Goal: Check status: Check status

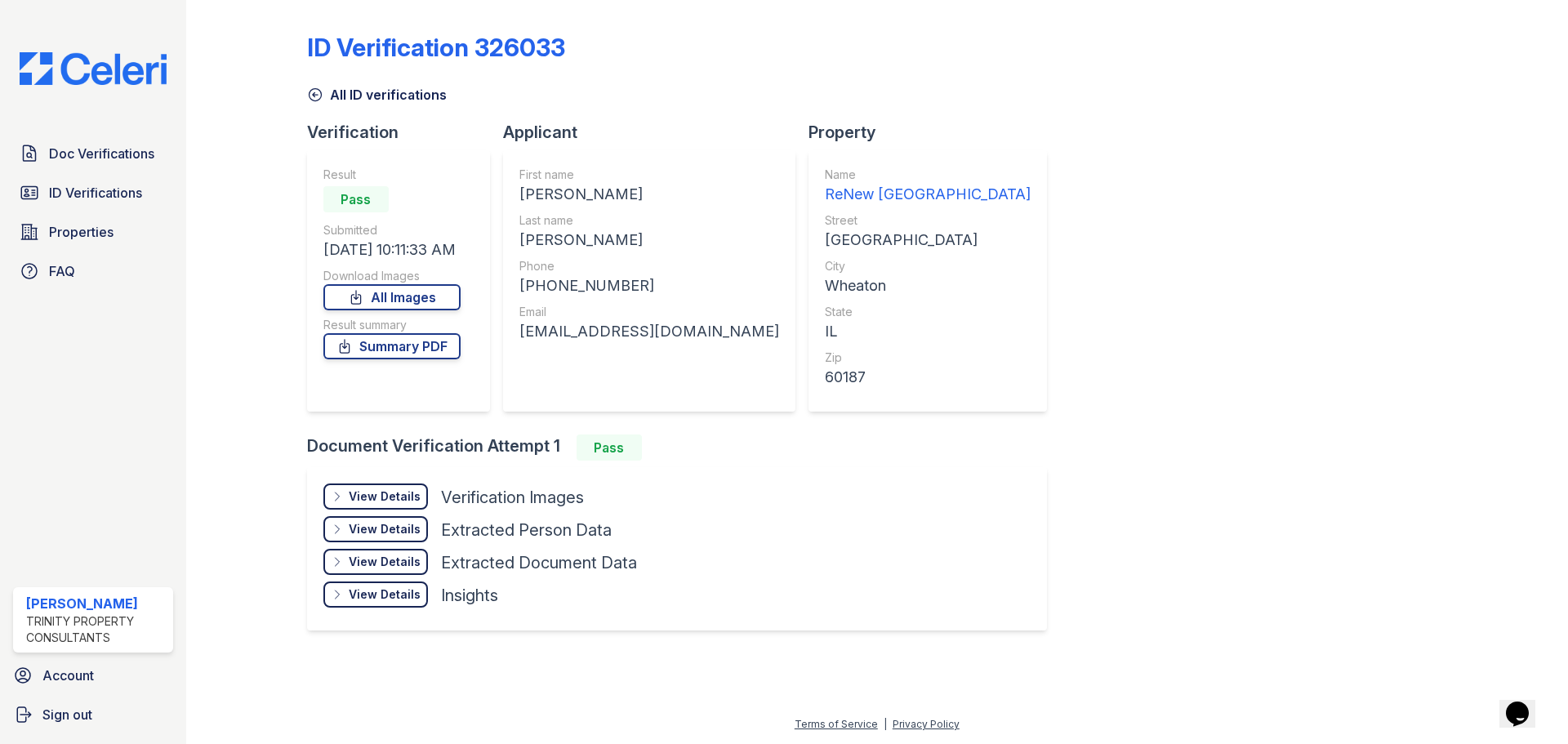
click at [334, 93] on link "All ID verifications" at bounding box center [377, 95] width 140 height 20
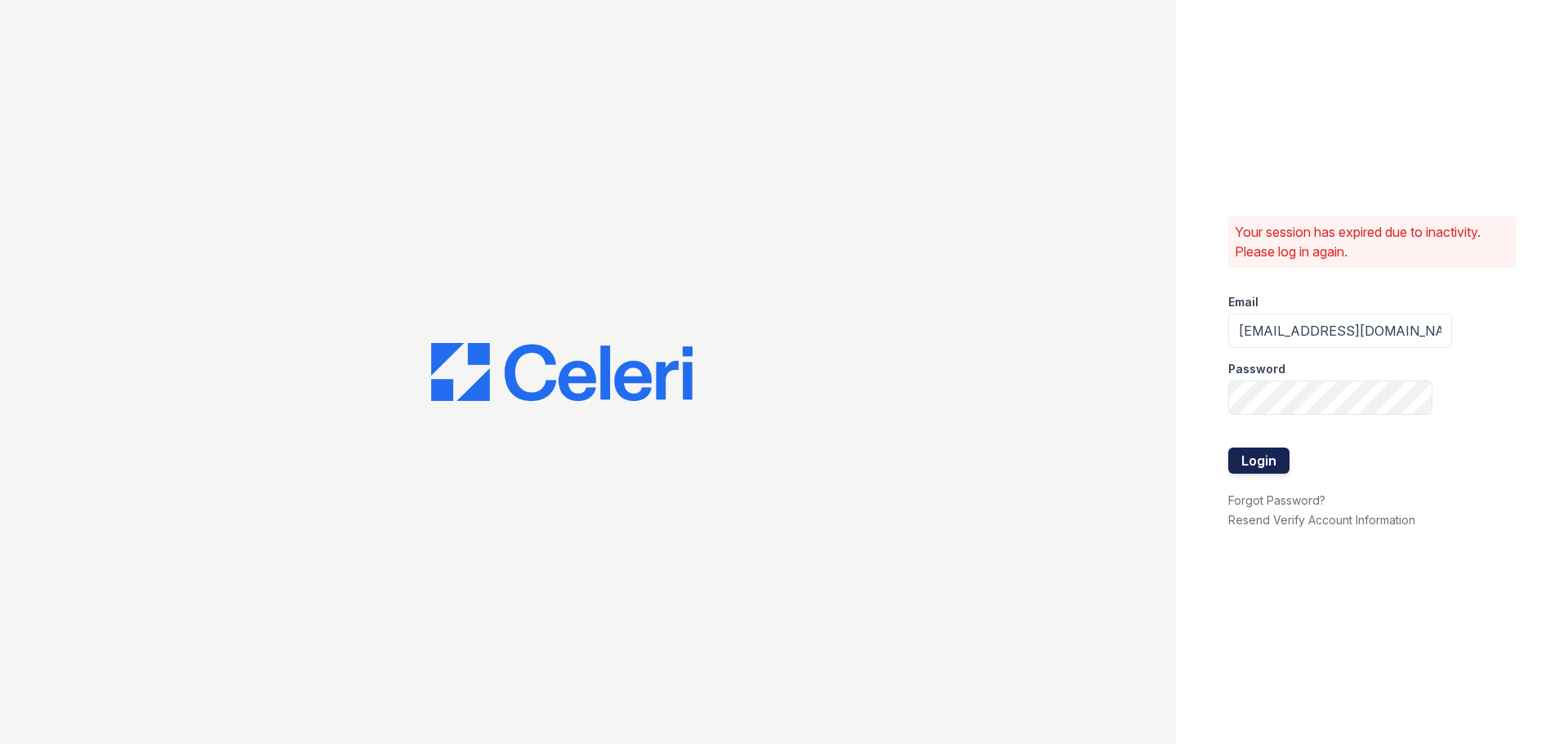
click at [1279, 467] on button "Login" at bounding box center [1258, 461] width 61 height 26
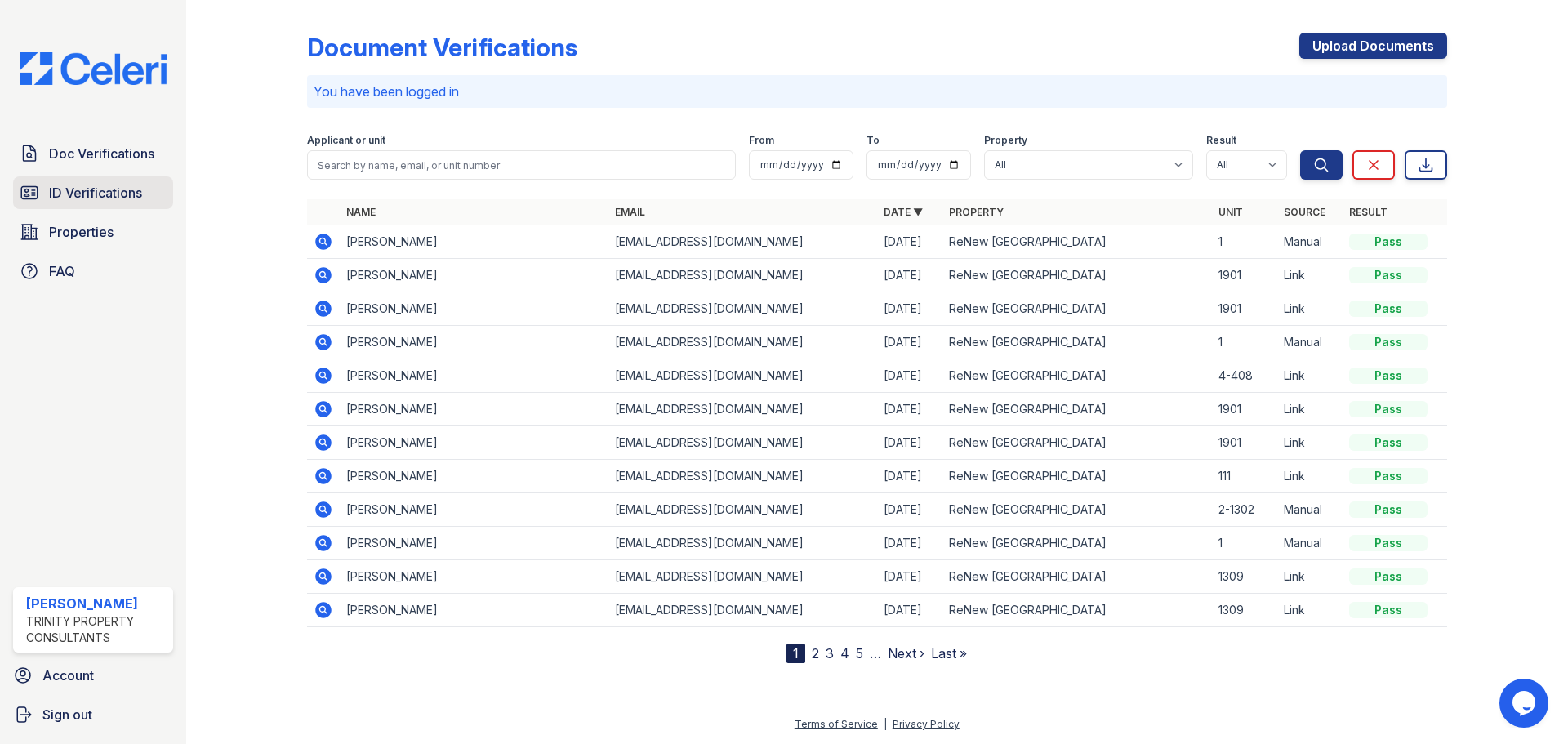
drag, startPoint x: 58, startPoint y: 186, endPoint x: 67, endPoint y: 183, distance: 9.5
click at [59, 187] on span "ID Verifications" at bounding box center [95, 192] width 93 height 20
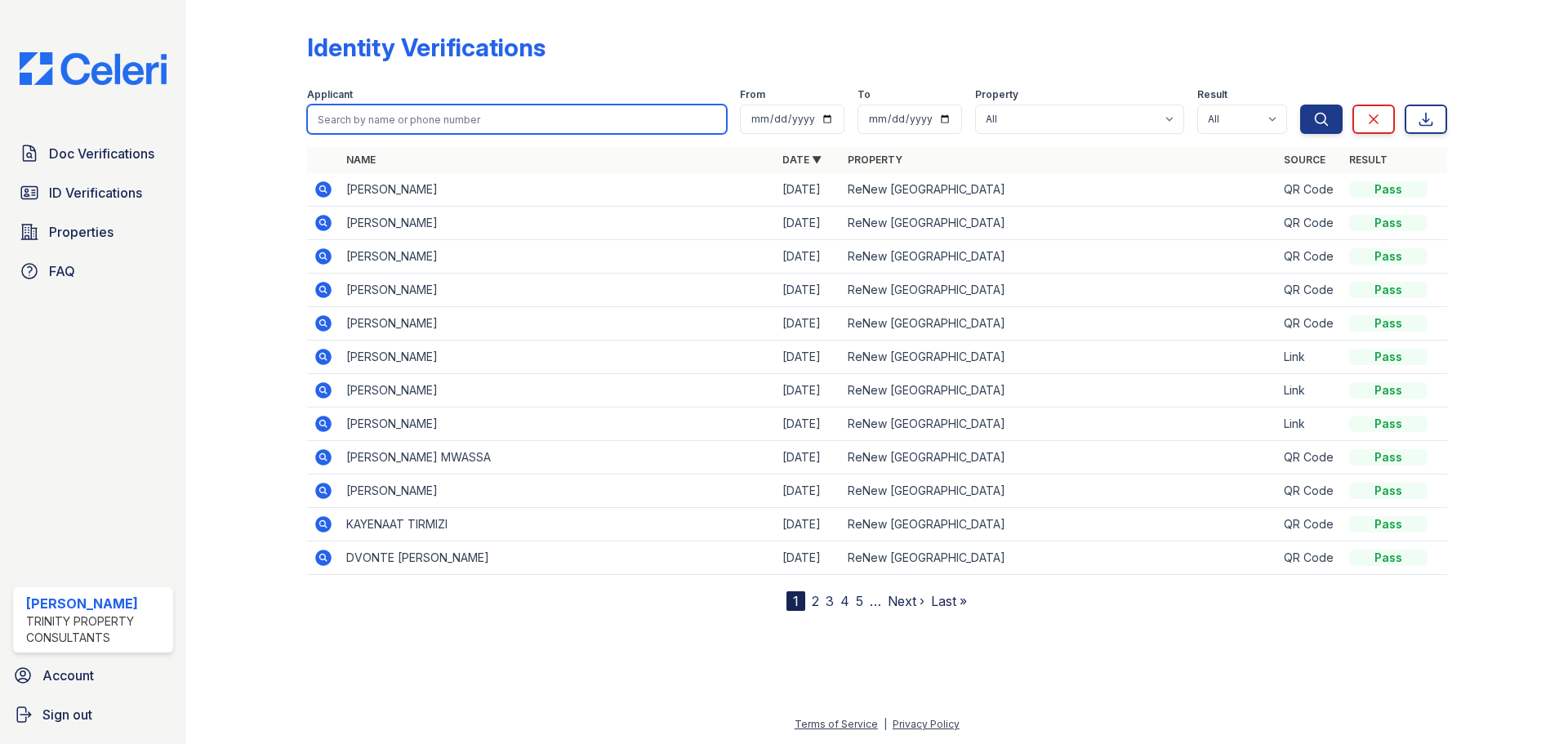
click at [440, 115] on input "search" at bounding box center [516, 119] width 420 height 29
type input "[PERSON_NAME]"
click at [1300, 105] on button "Search" at bounding box center [1321, 119] width 43 height 29
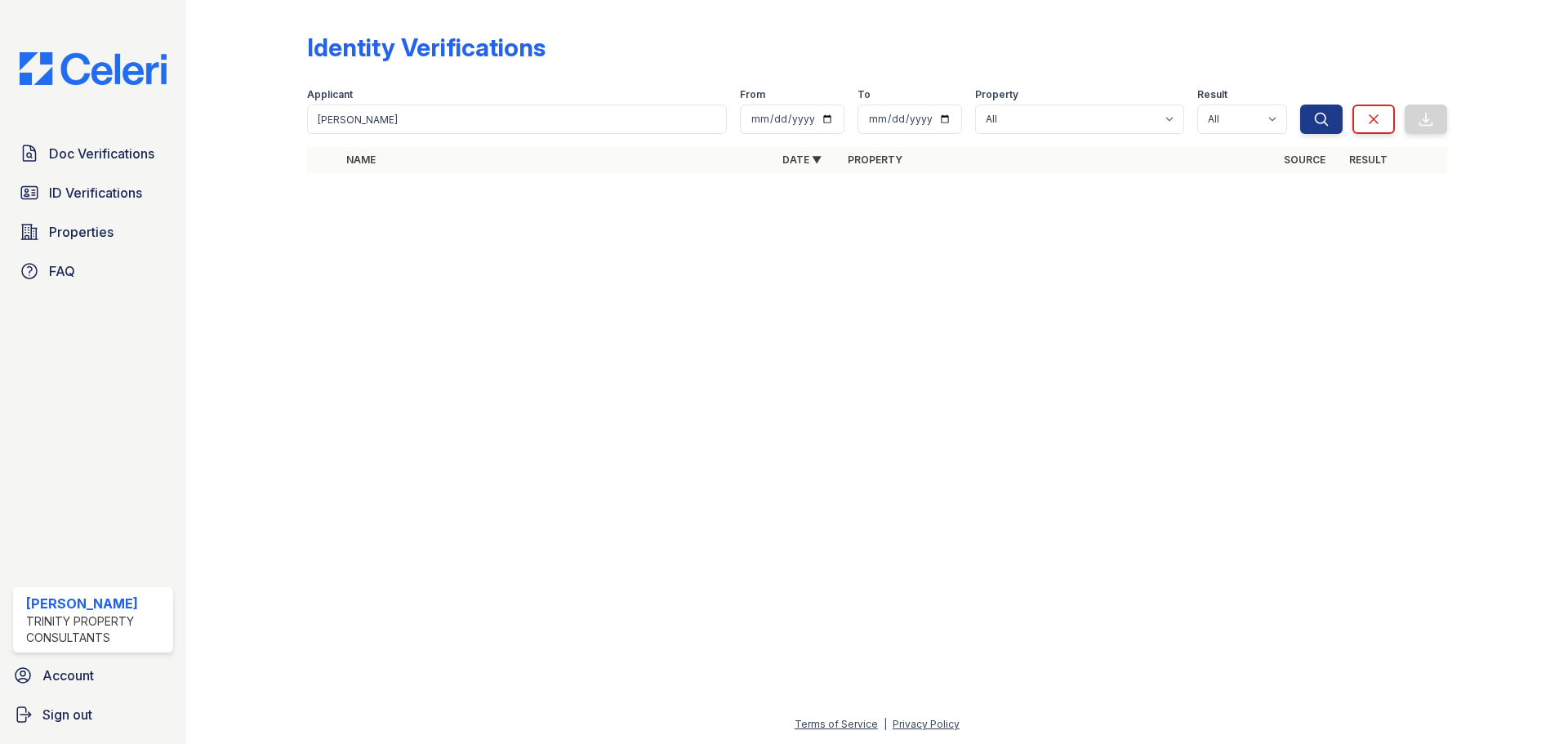
click at [441, 99] on div "Applicant" at bounding box center [516, 96] width 420 height 16
drag, startPoint x: 420, startPoint y: 102, endPoint x: 378, endPoint y: 106, distance: 42.2
click at [378, 104] on div "Applicant" at bounding box center [516, 96] width 420 height 16
drag, startPoint x: 371, startPoint y: 116, endPoint x: 348, endPoint y: 114, distance: 23.1
click at [348, 114] on input "cody fields" at bounding box center [516, 119] width 420 height 29
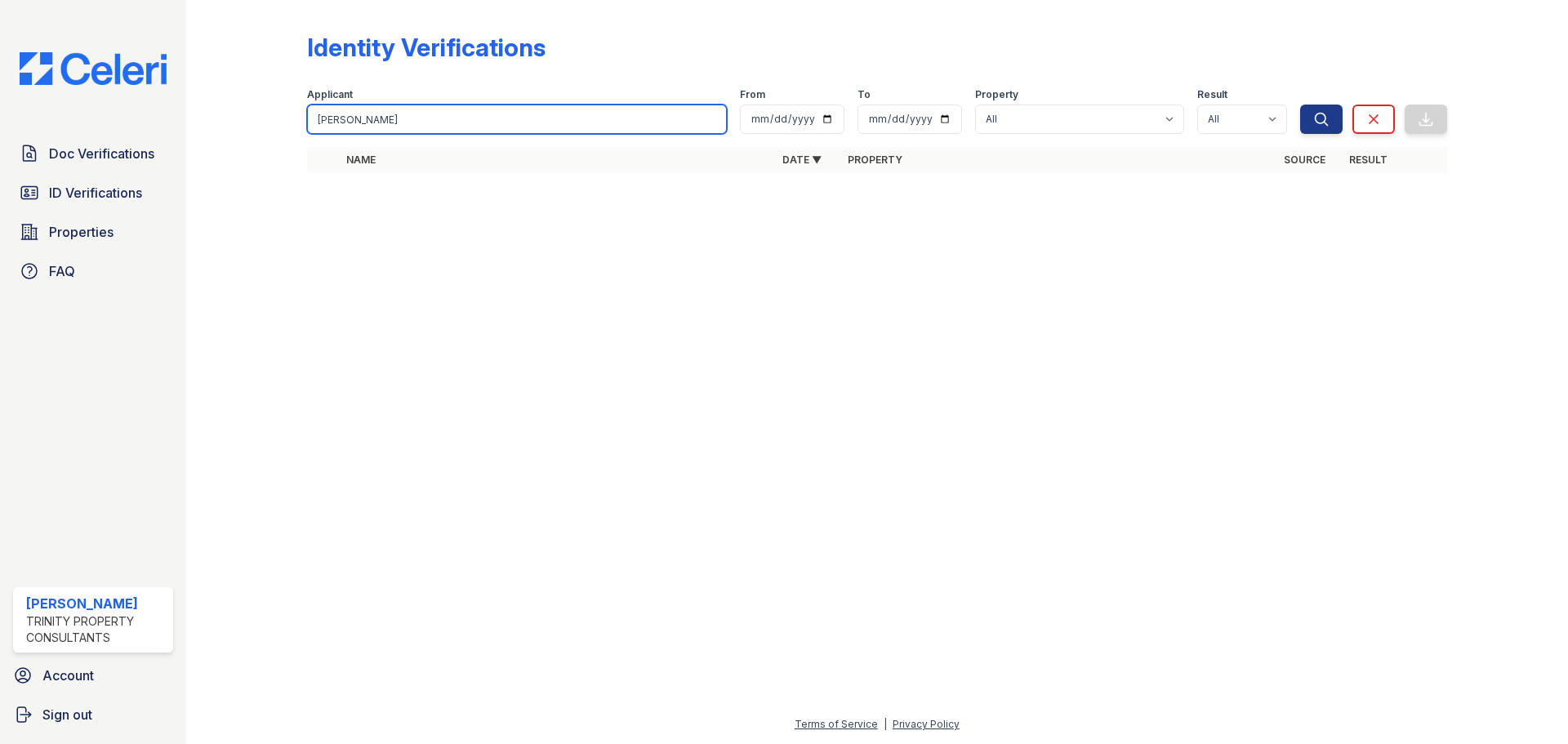
type input "cody"
click at [1300, 105] on button "Search" at bounding box center [1321, 119] width 43 height 29
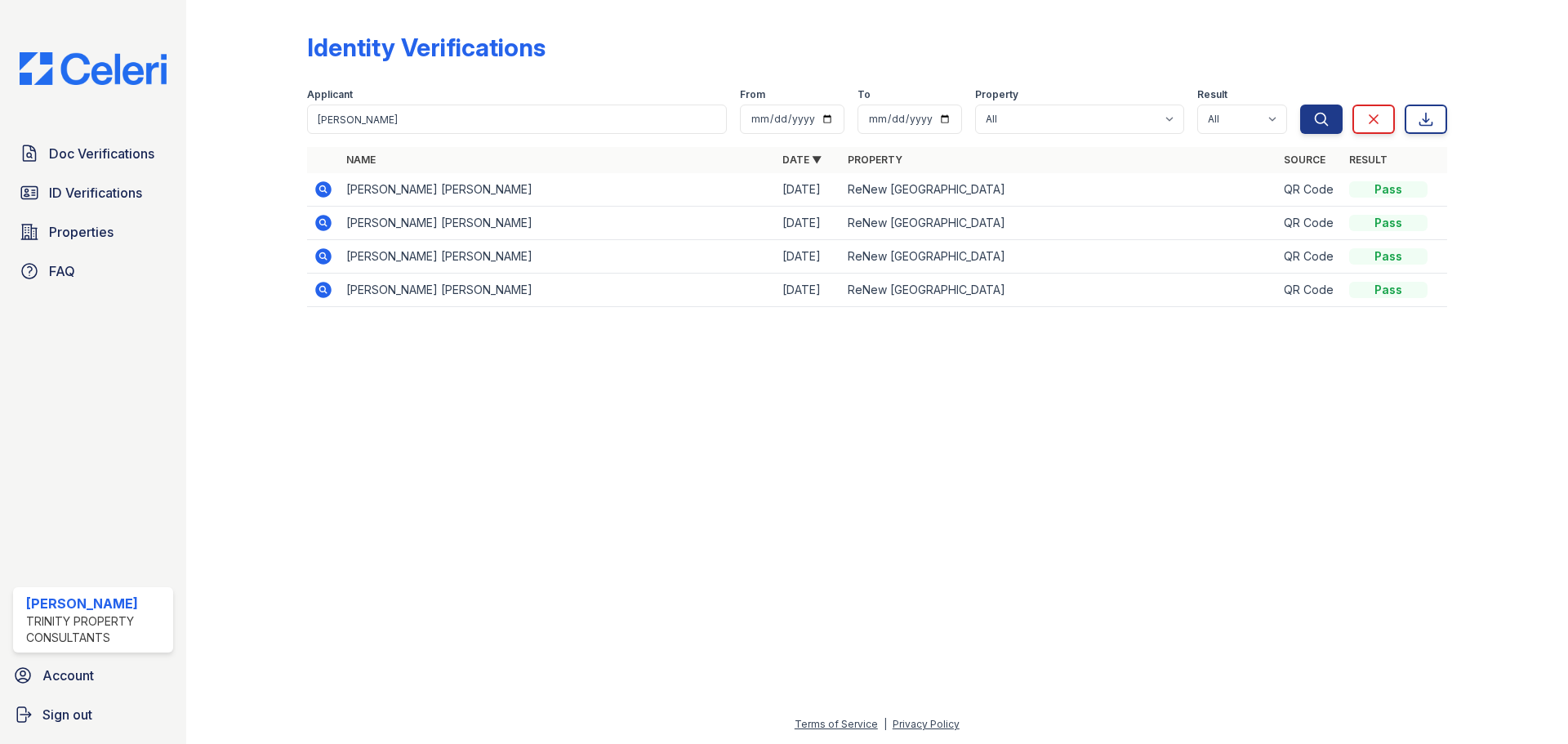
click at [323, 189] on icon at bounding box center [322, 188] width 4 height 4
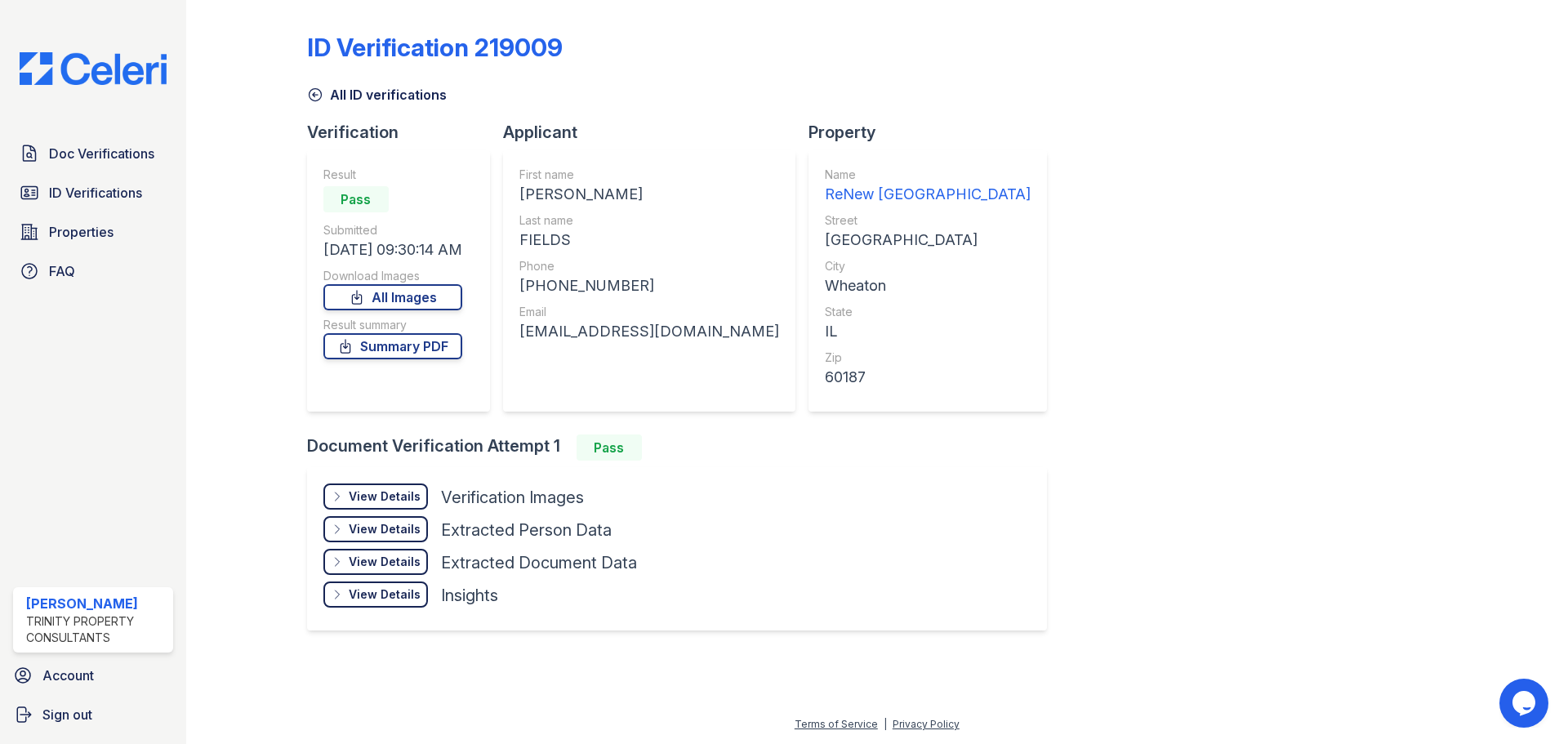
click at [382, 496] on div "View Details" at bounding box center [385, 497] width 72 height 16
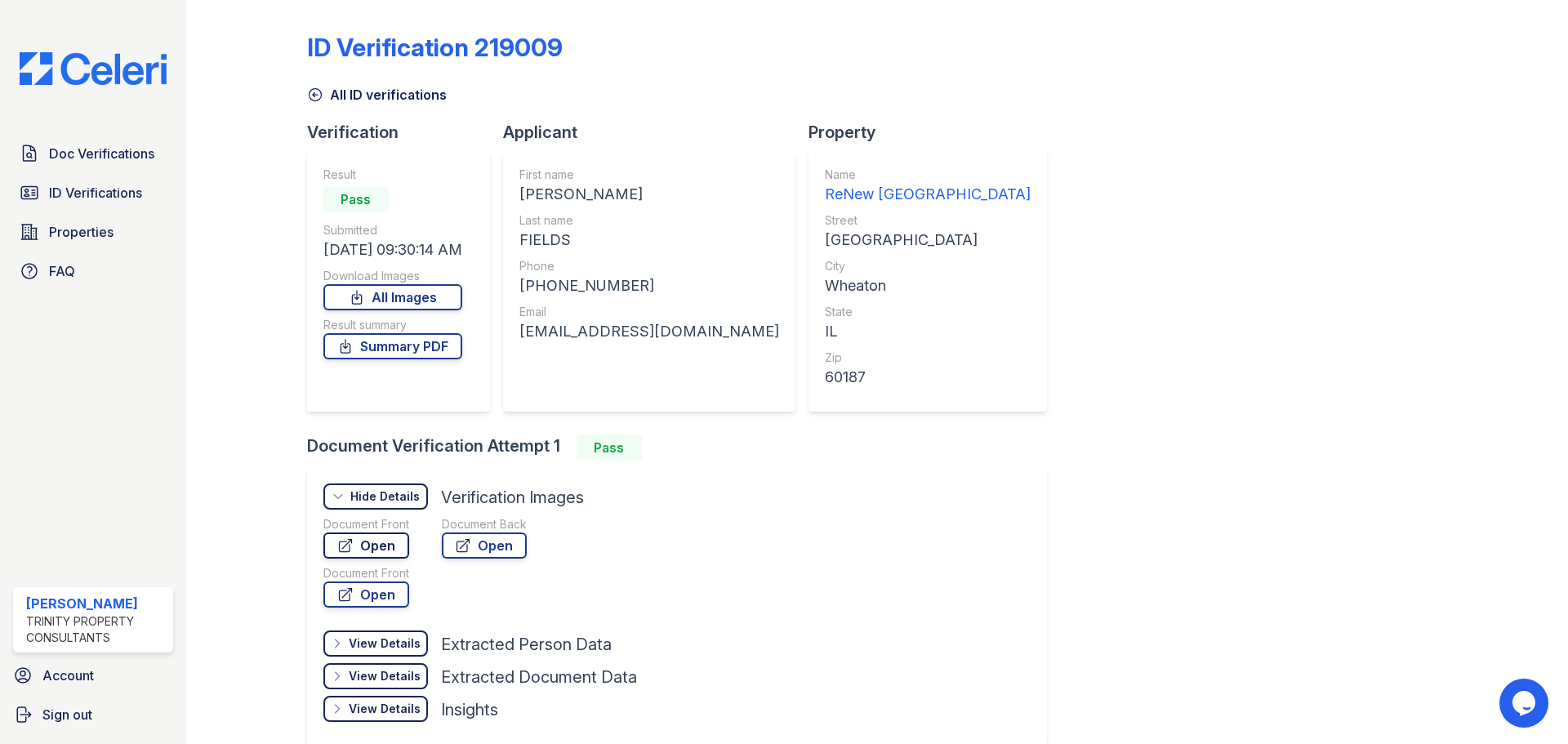
click at [379, 542] on link "Open" at bounding box center [366, 546] width 86 height 26
click at [126, 161] on span "Doc Verifications" at bounding box center [102, 154] width 106 height 20
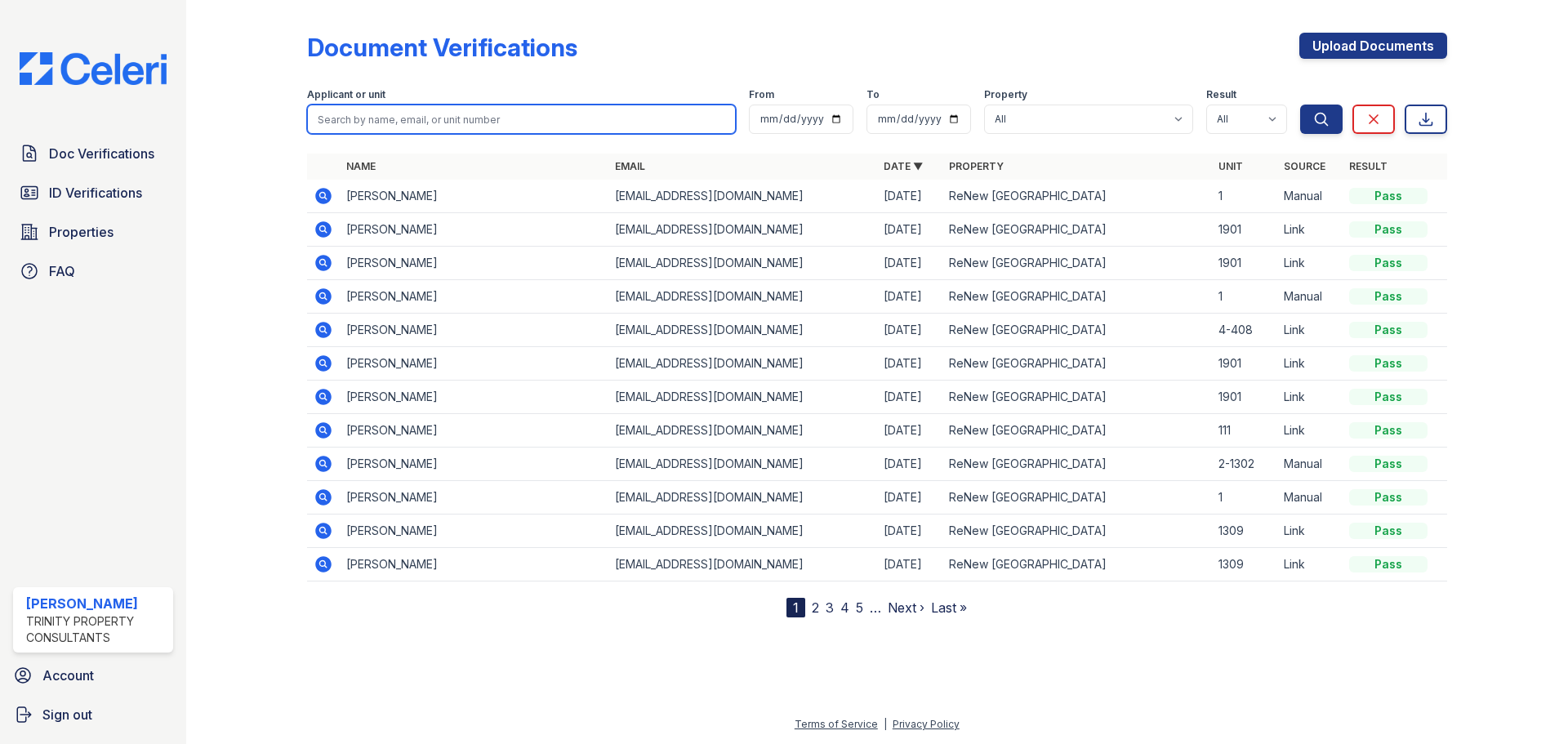
click at [367, 118] on input "search" at bounding box center [521, 119] width 429 height 29
type input "cody fields"
click at [1300, 105] on button "Search" at bounding box center [1321, 119] width 43 height 29
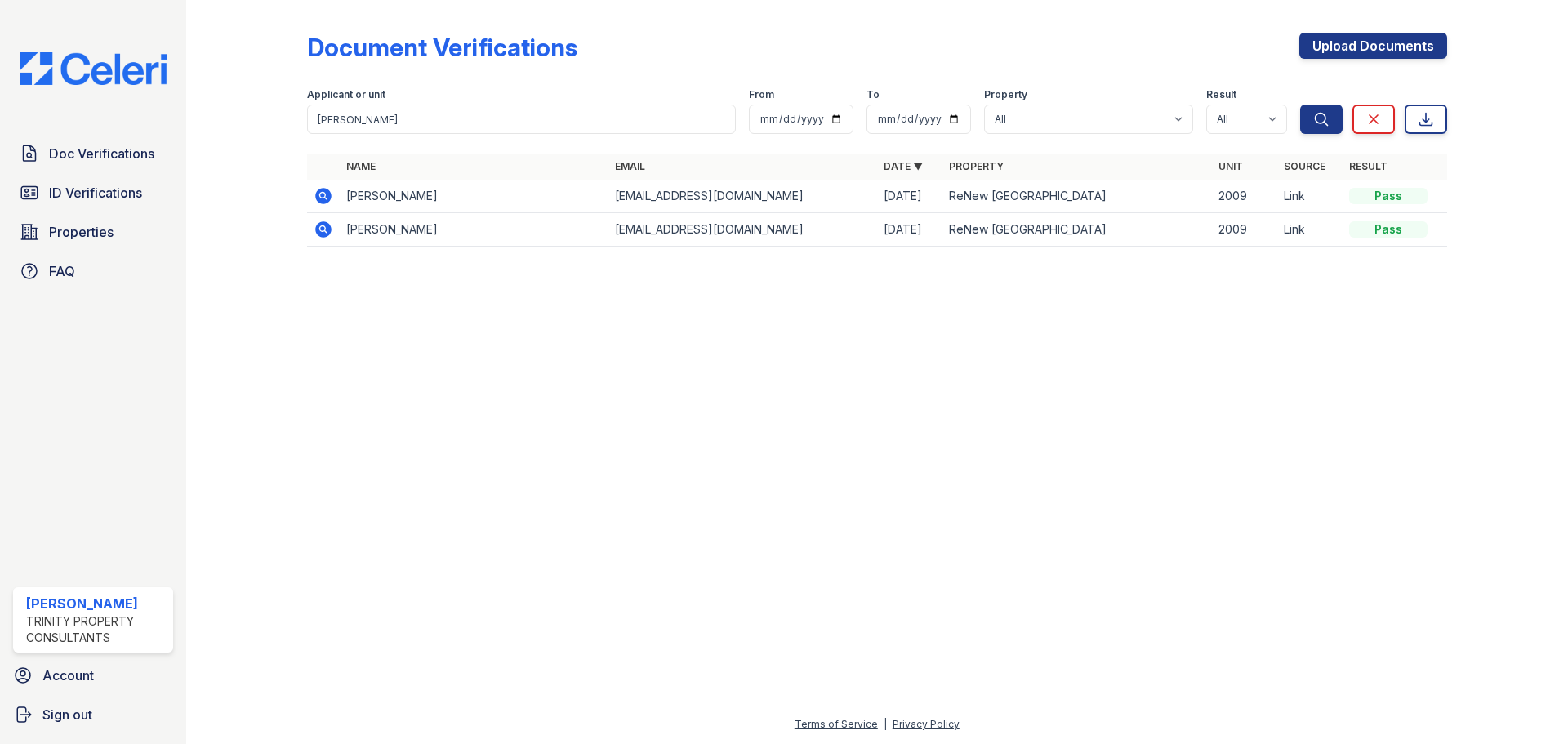
click at [314, 193] on icon at bounding box center [324, 196] width 20 height 20
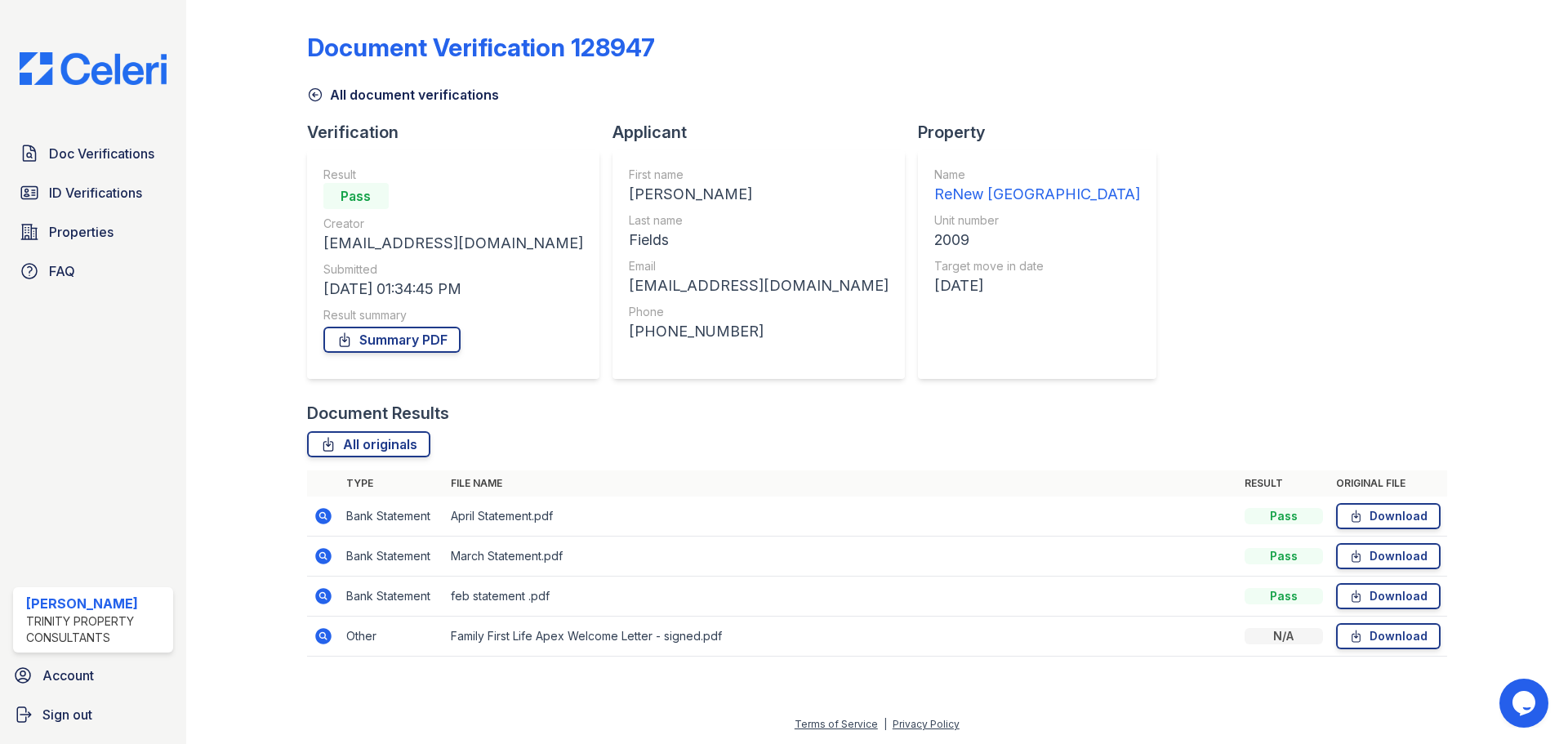
click at [323, 635] on icon at bounding box center [322, 635] width 4 height 4
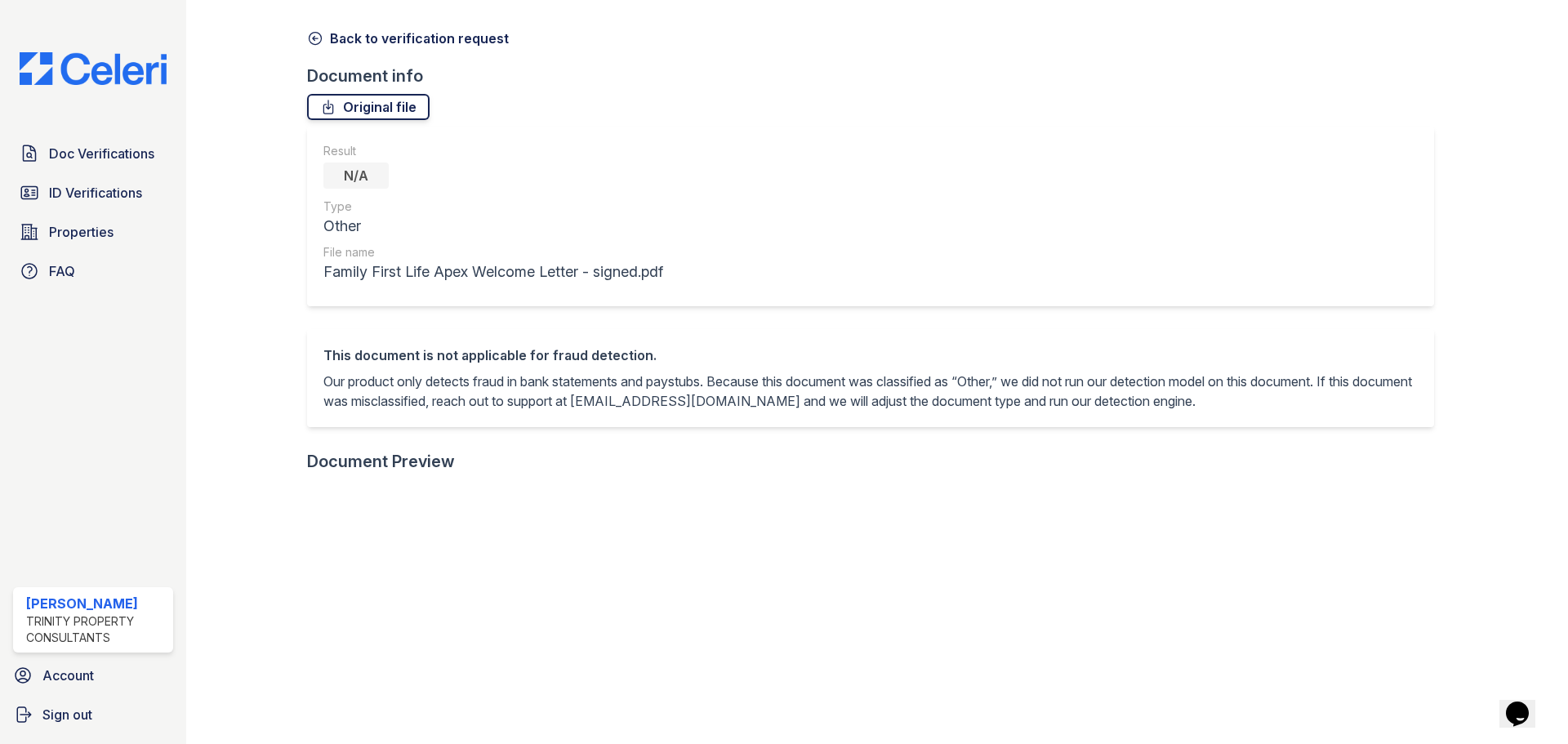
scroll to position [82, 0]
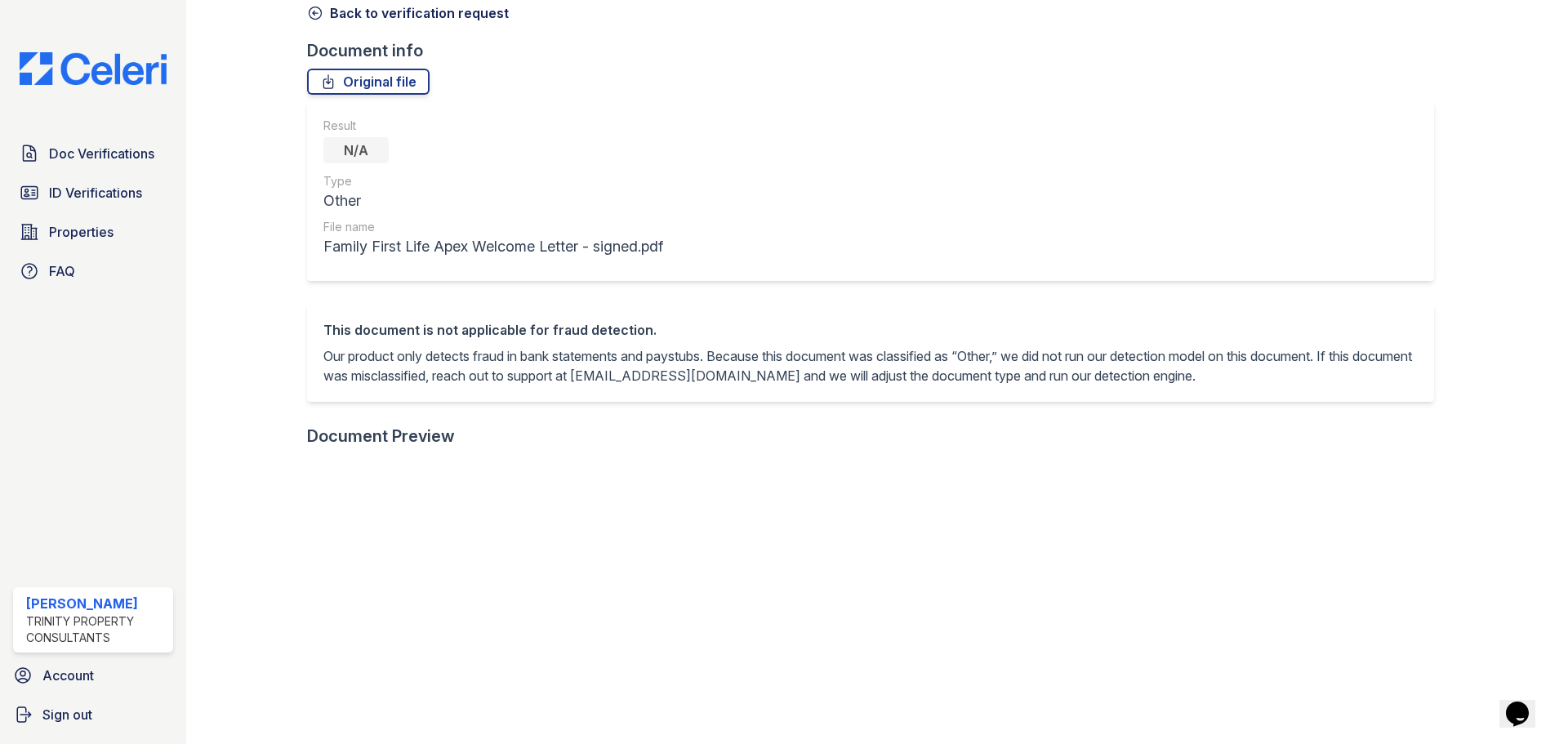
click at [312, 16] on icon at bounding box center [315, 13] width 16 height 16
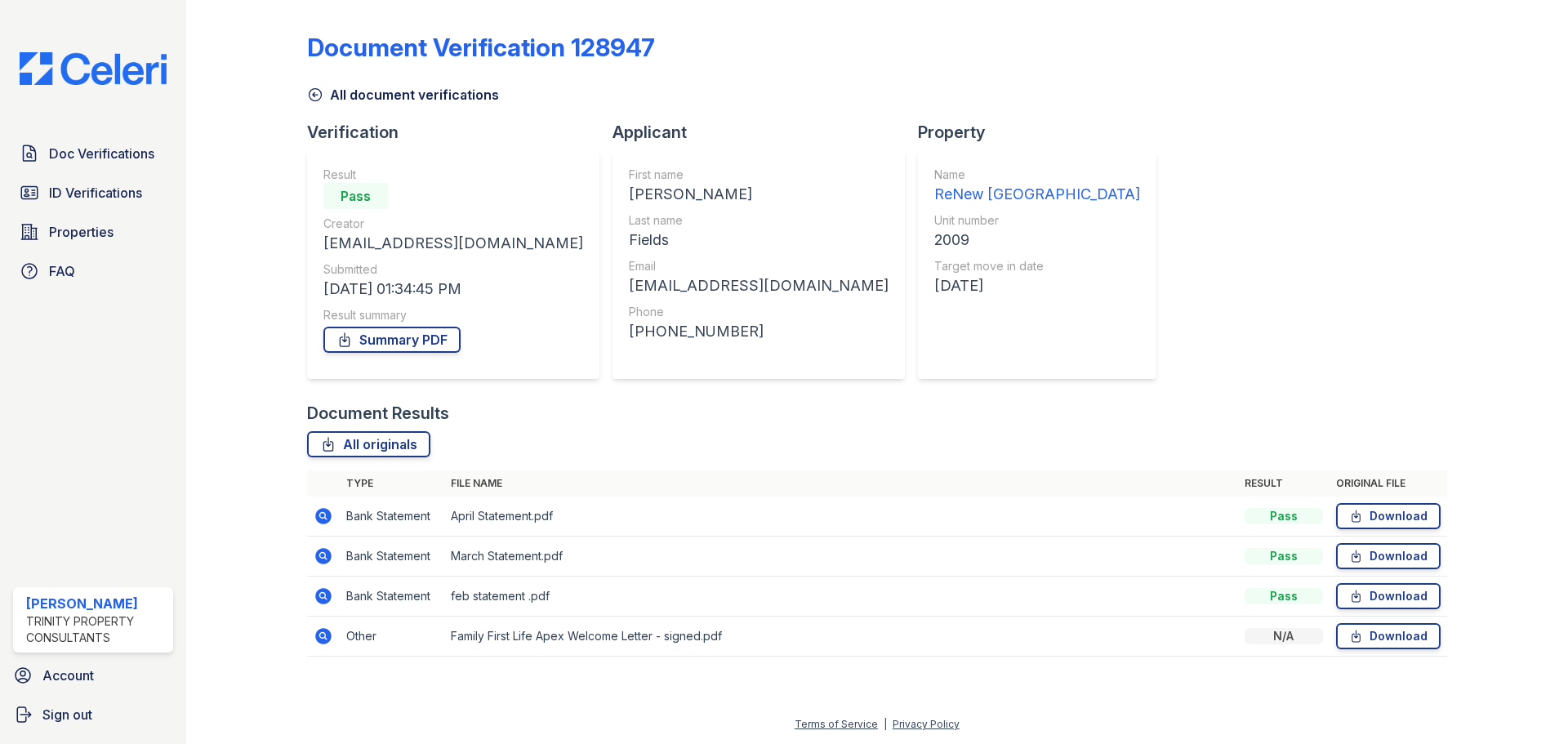
click at [327, 597] on icon at bounding box center [323, 596] width 16 height 16
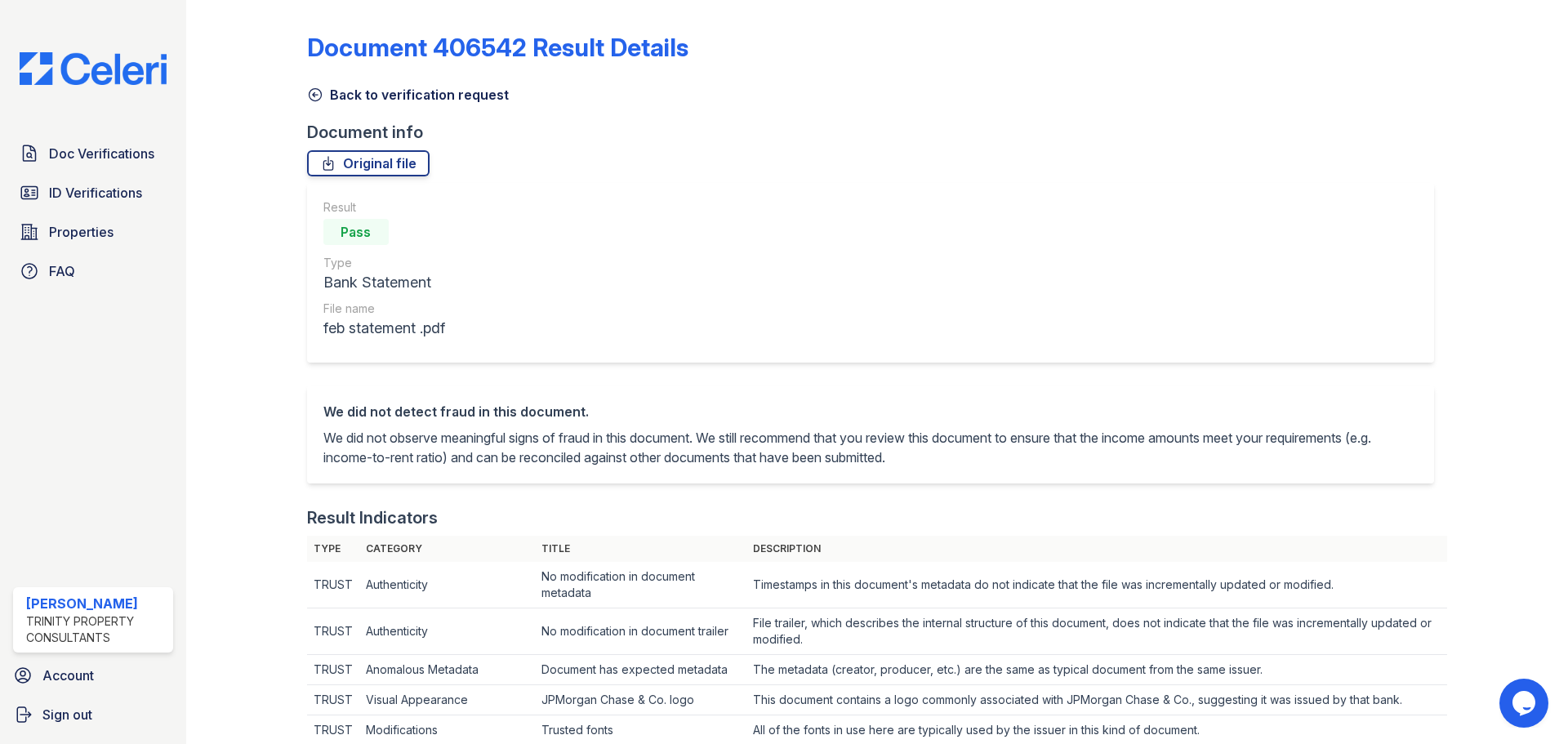
click at [314, 89] on icon at bounding box center [315, 95] width 12 height 12
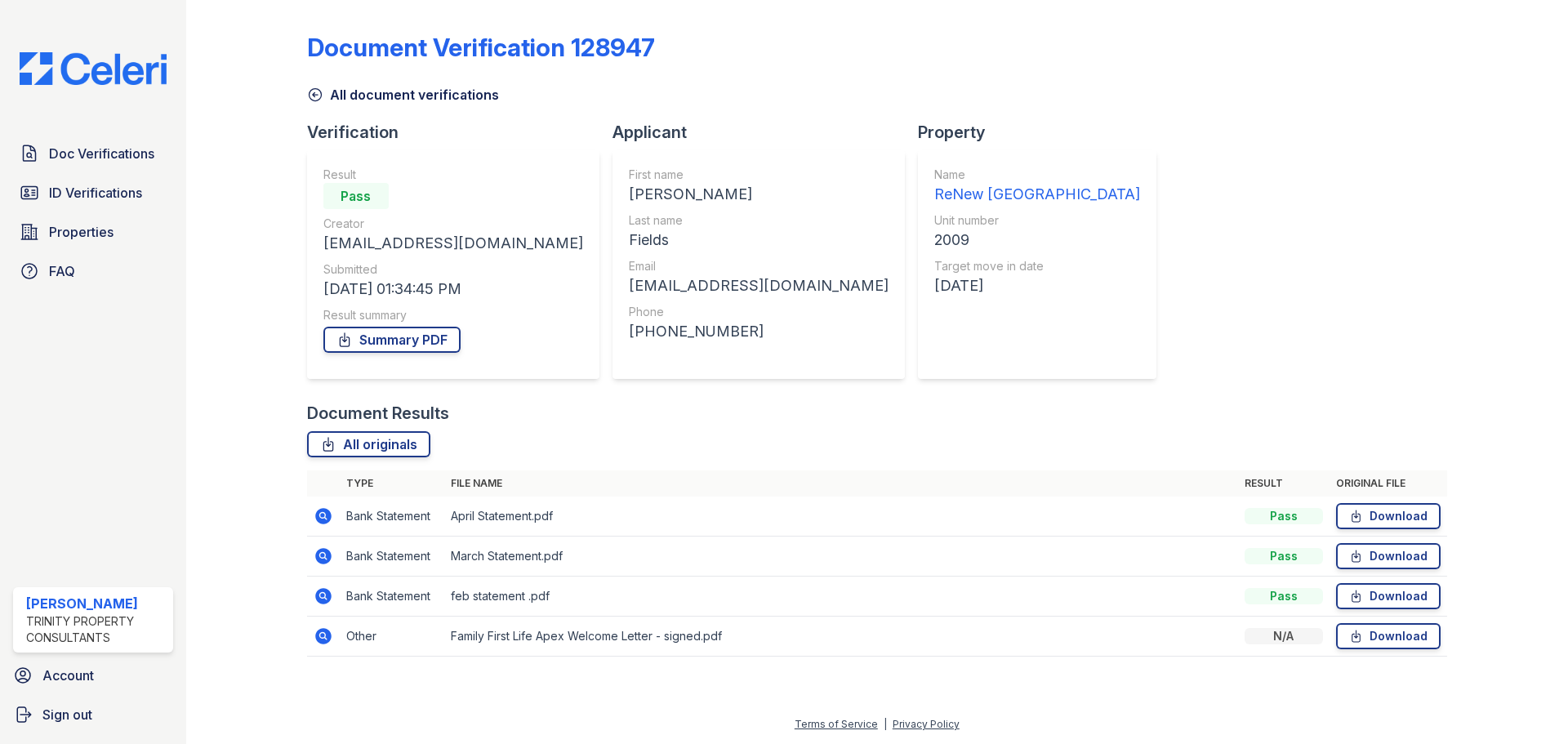
click at [324, 518] on icon at bounding box center [324, 517] width 20 height 20
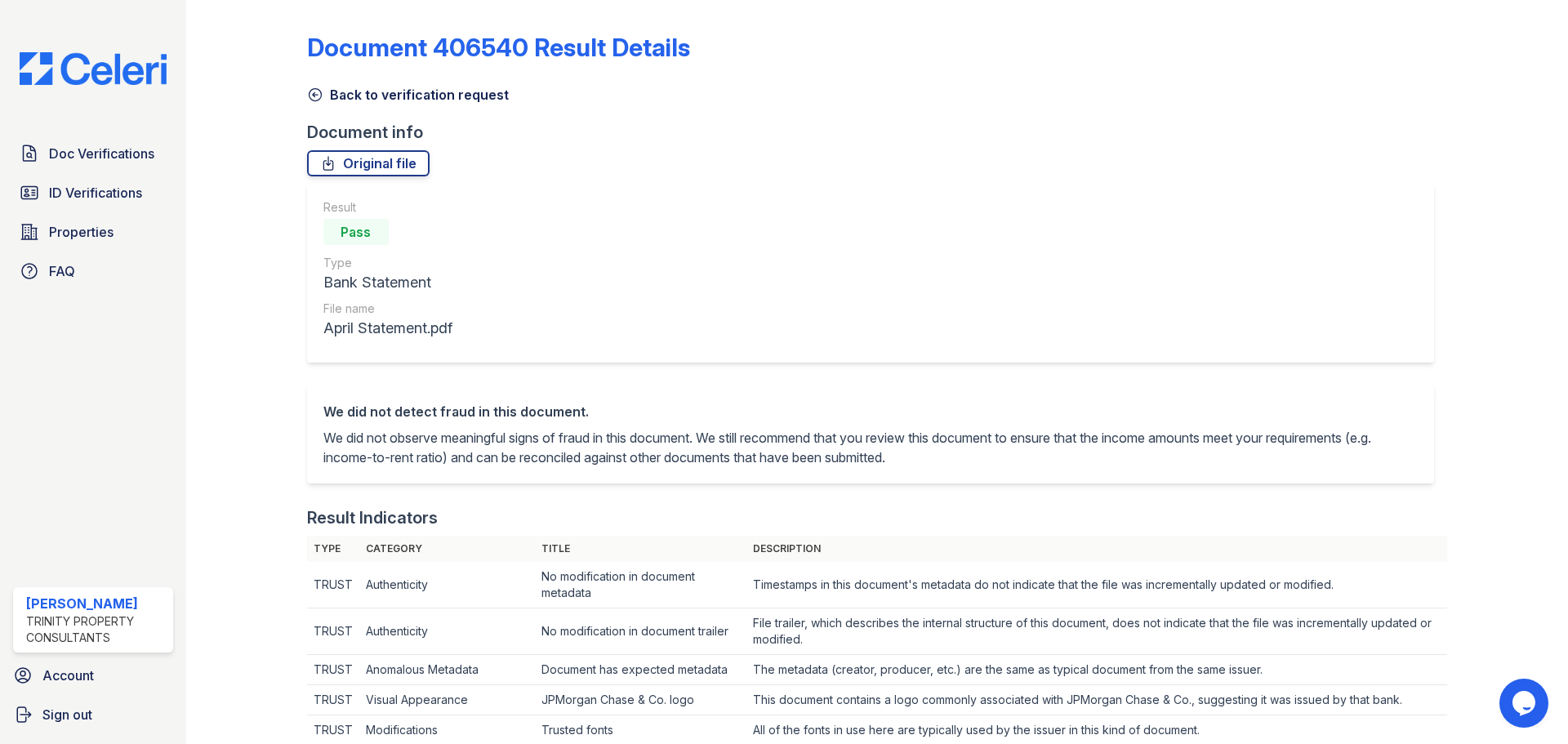
click at [318, 88] on icon at bounding box center [315, 95] width 16 height 16
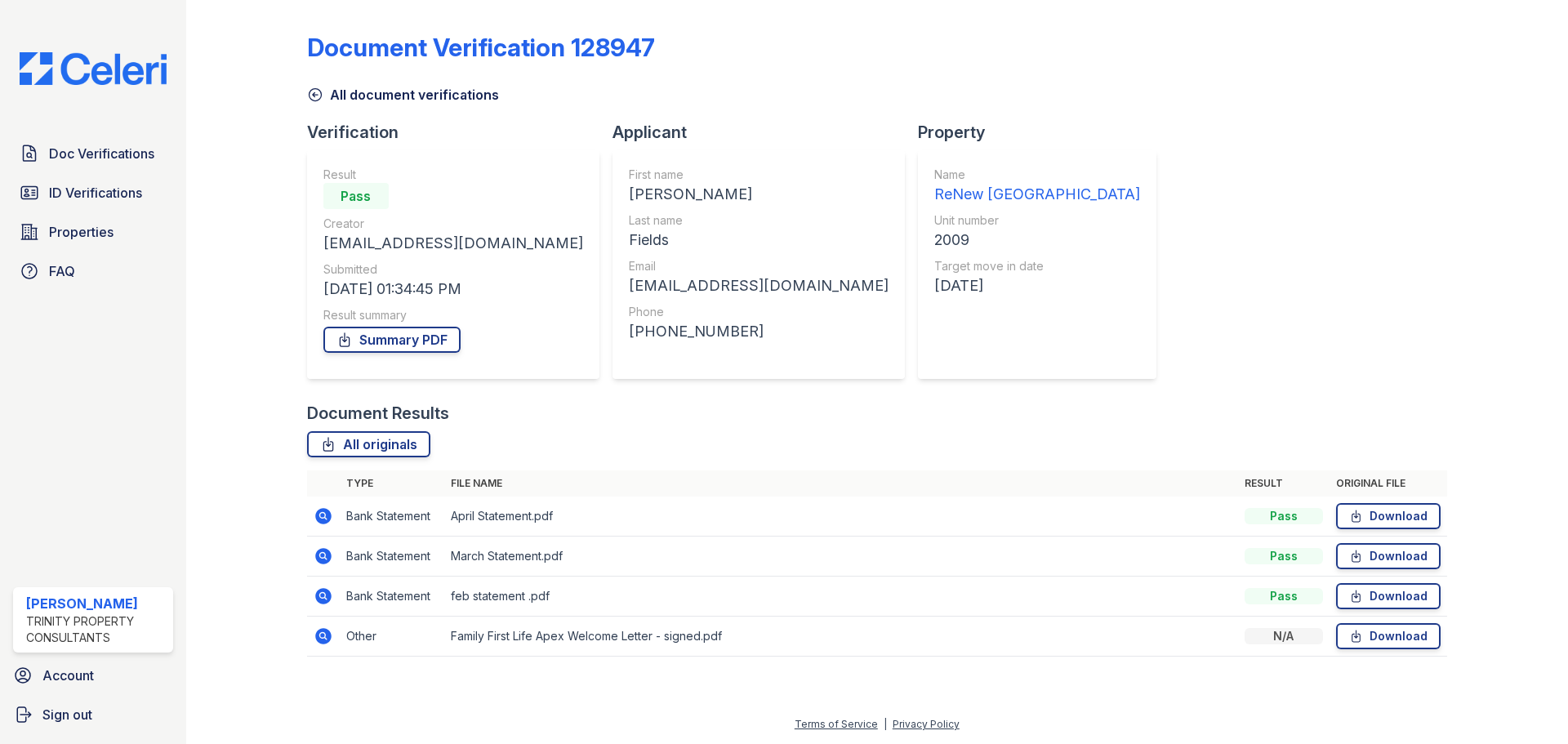
click at [308, 93] on icon at bounding box center [315, 95] width 16 height 16
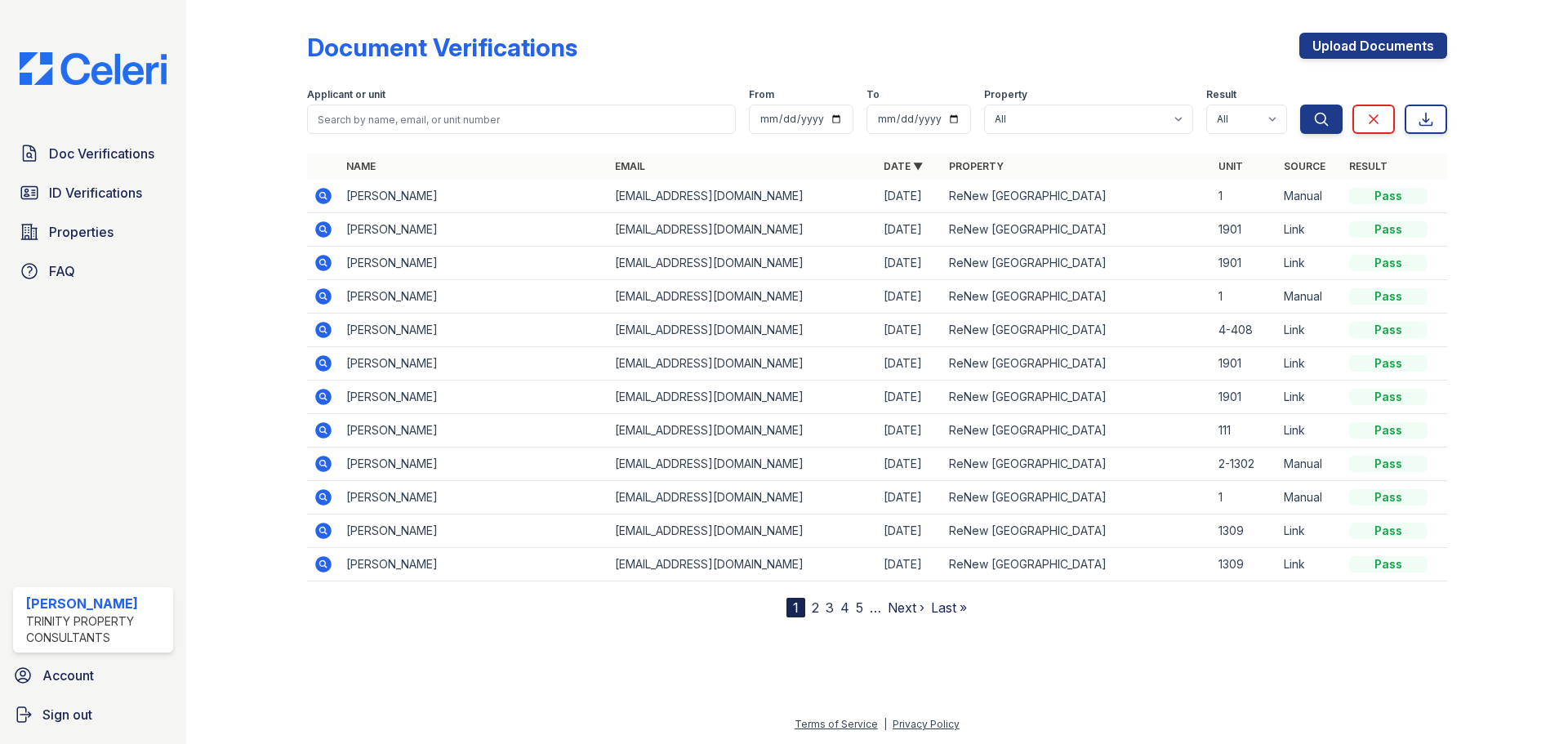
click at [341, 96] on label "Applicant or unit" at bounding box center [346, 94] width 79 height 13
click at [349, 117] on input "search" at bounding box center [521, 119] width 429 height 29
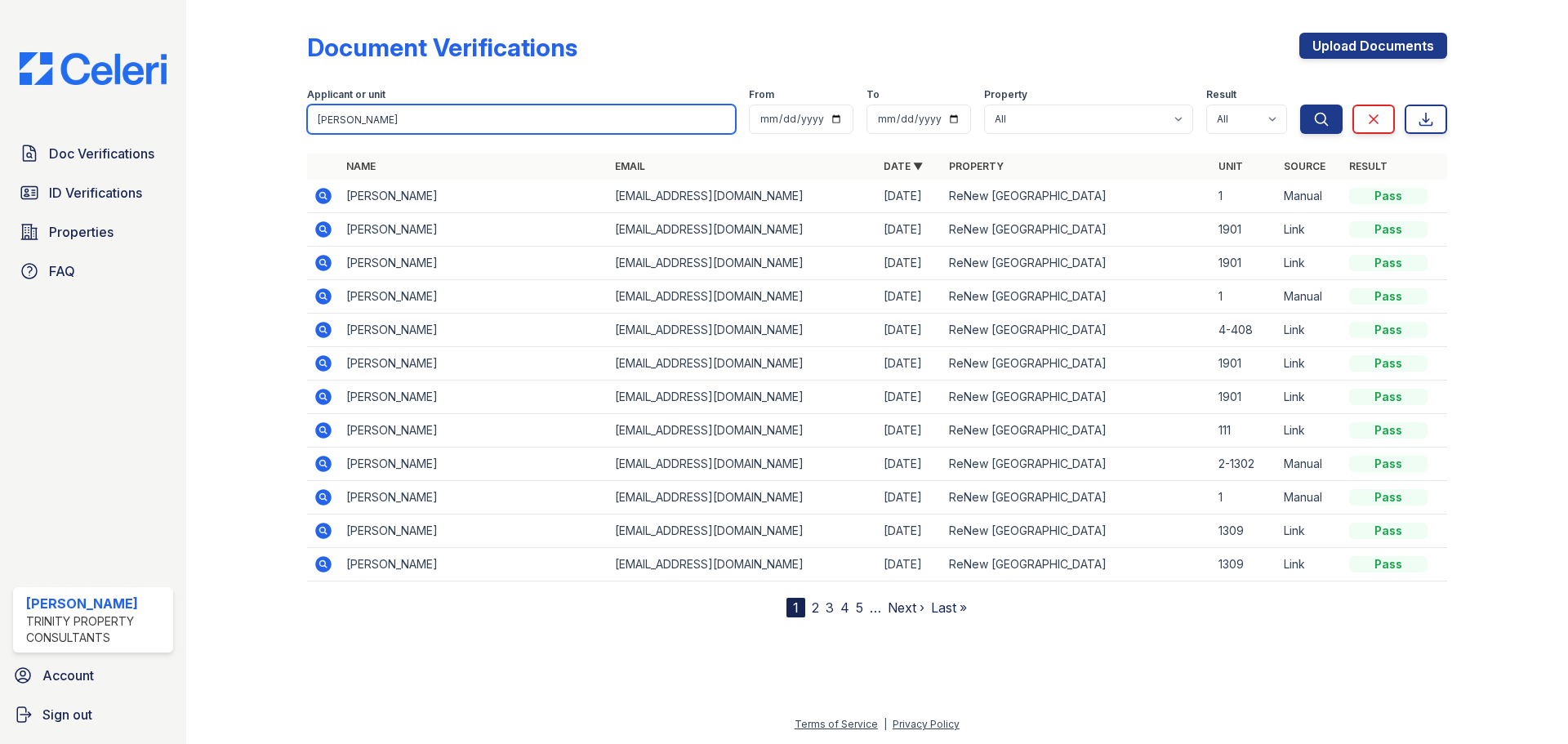
type input "cody"
click at [1300, 105] on button "Search" at bounding box center [1321, 119] width 43 height 29
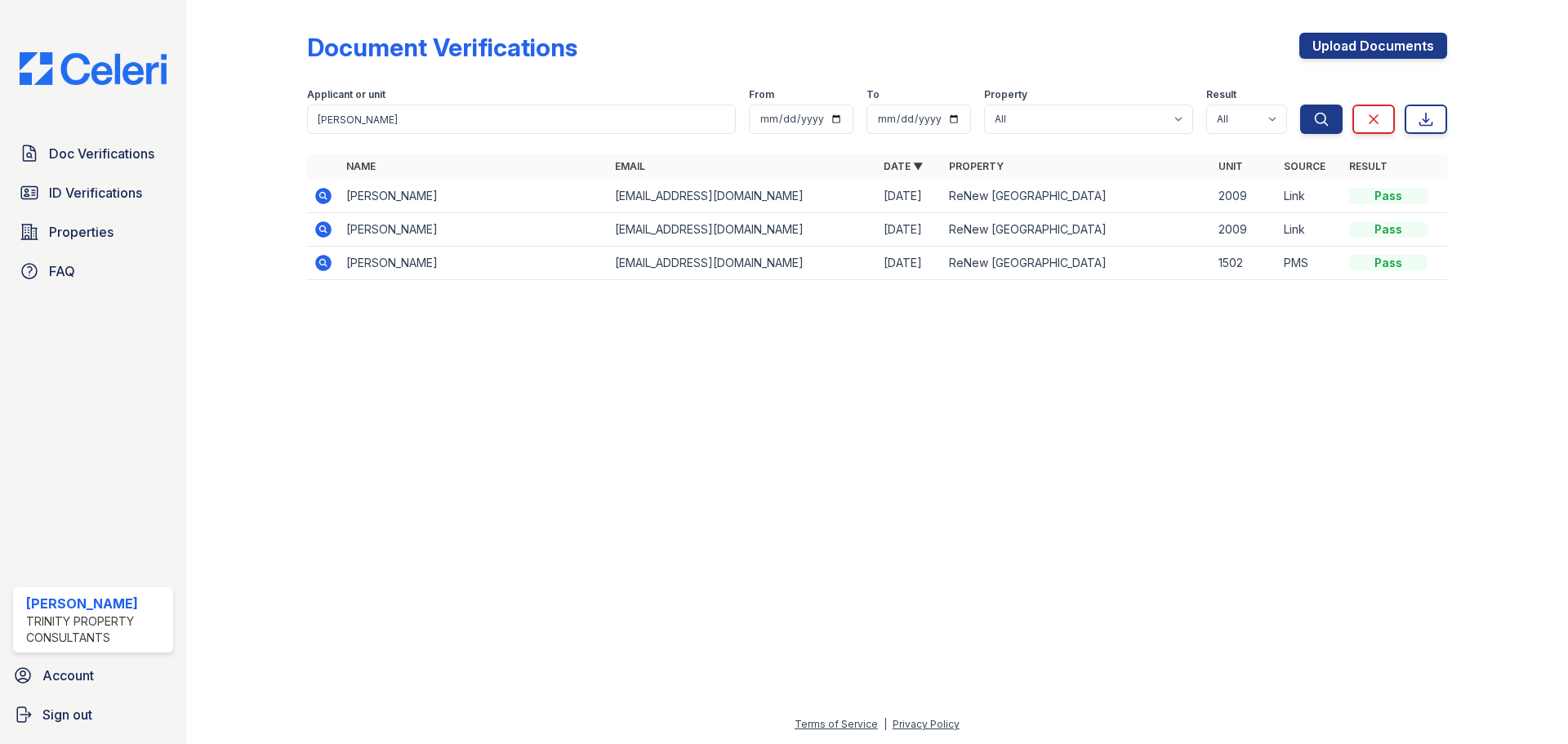
click at [318, 229] on icon at bounding box center [323, 229] width 16 height 16
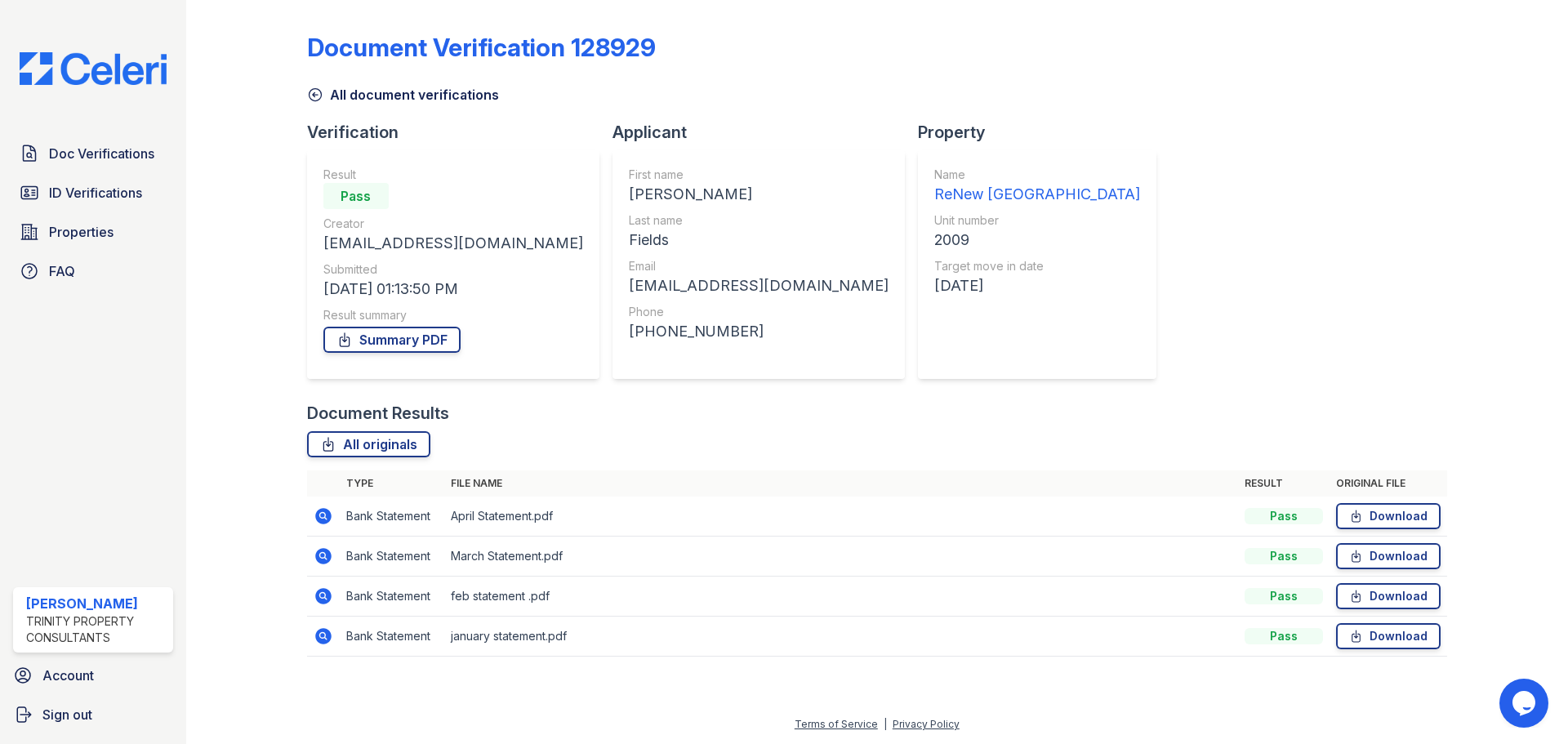
click at [327, 517] on icon at bounding box center [323, 517] width 16 height 16
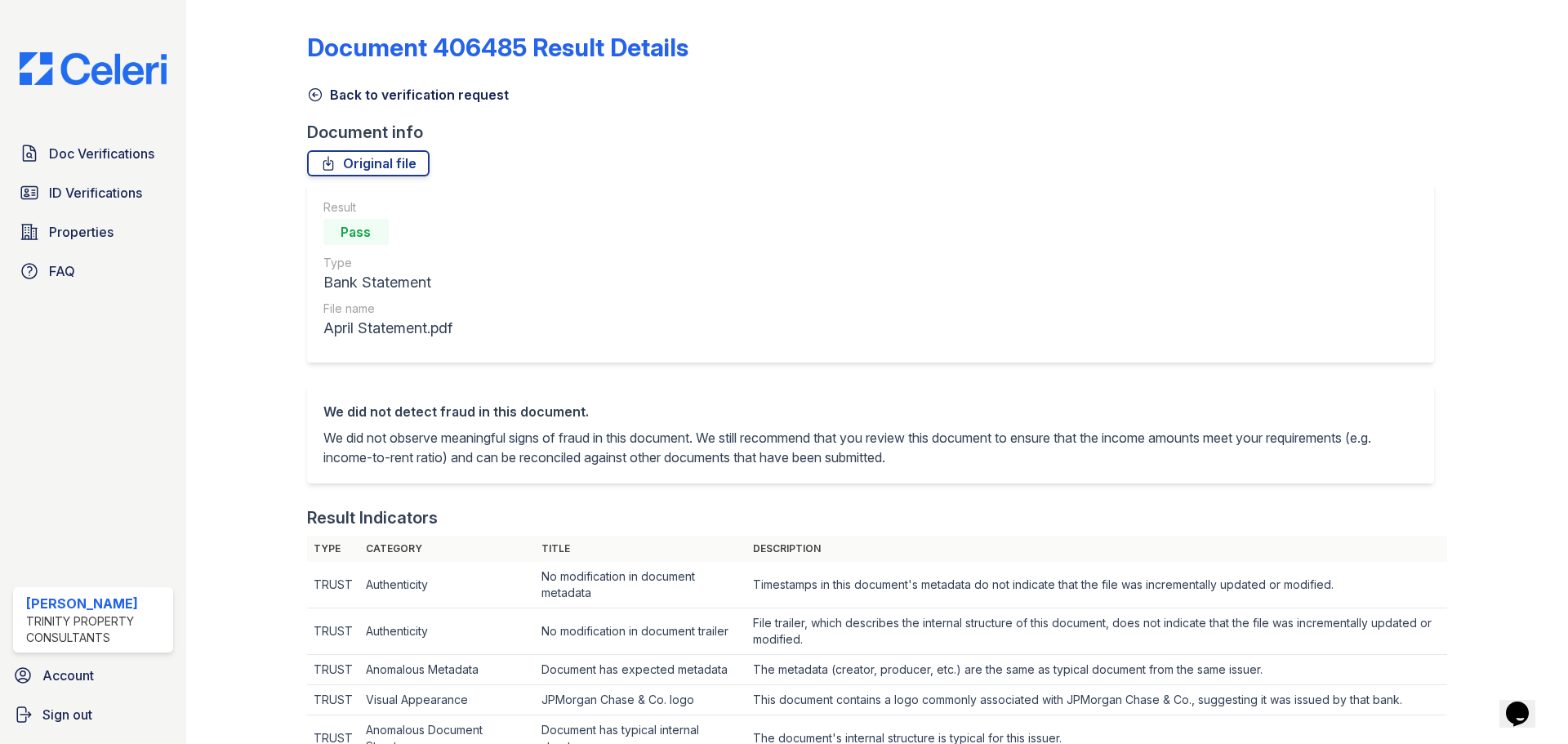
click at [310, 98] on icon at bounding box center [315, 95] width 16 height 16
